Goal: Use online tool/utility: Utilize a website feature to perform a specific function

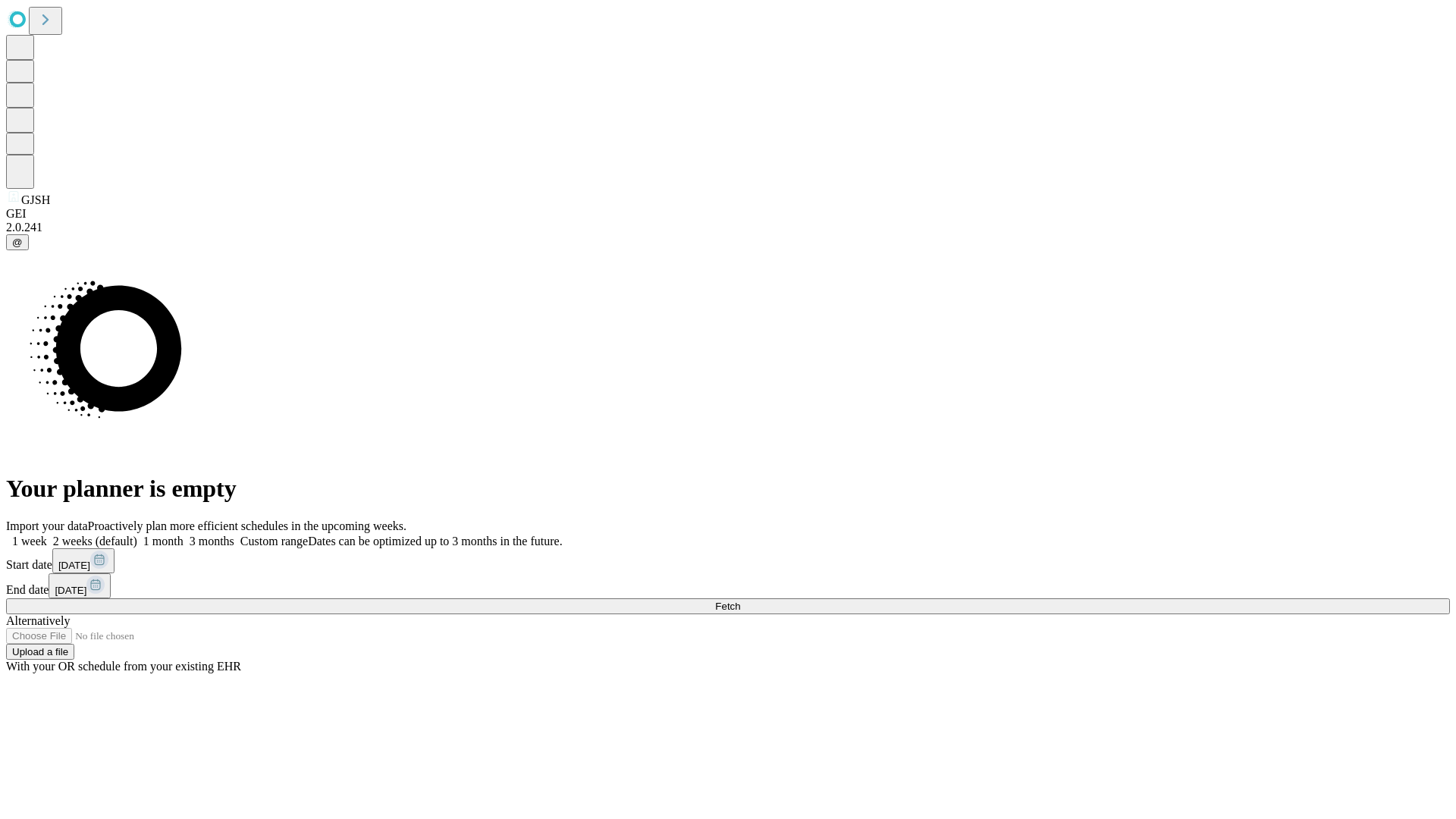
click at [740, 601] on span "Fetch" at bounding box center [728, 606] width 25 height 11
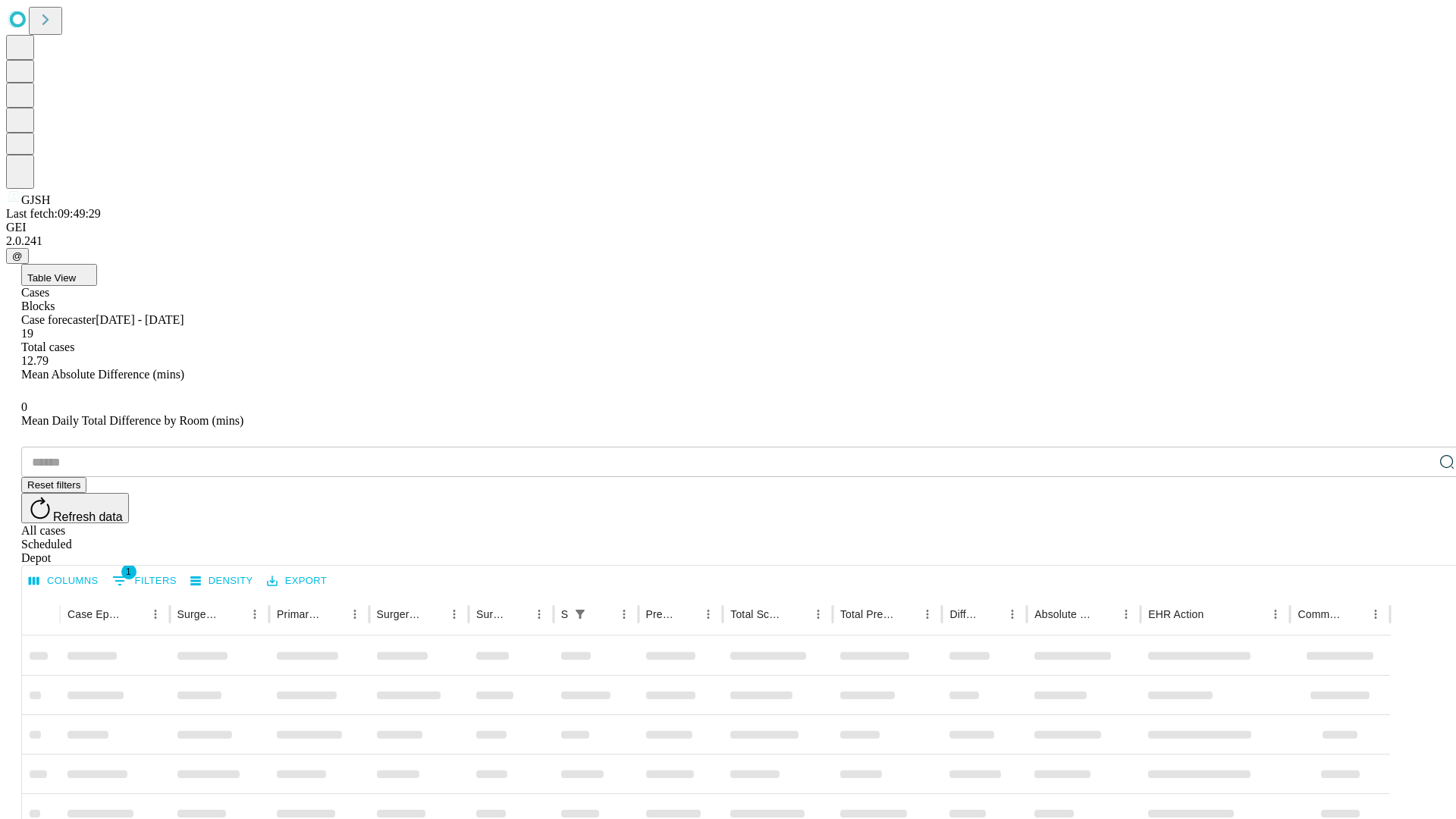
click at [75, 272] on span "Table View" at bounding box center [51, 278] width 48 height 11
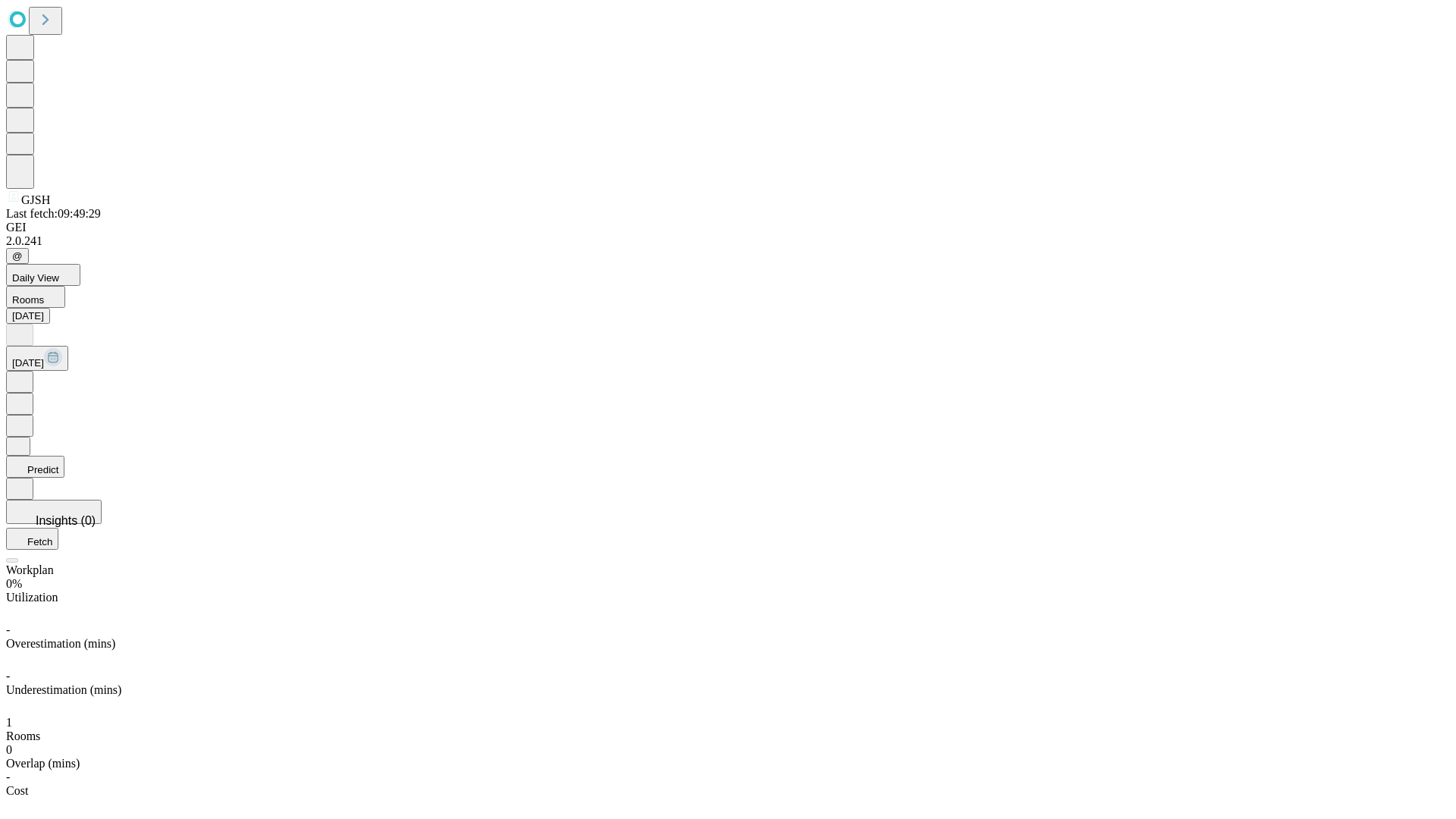
click at [64, 456] on button "Predict" at bounding box center [36, 467] width 59 height 22
